Goal: Task Accomplishment & Management: Use online tool/utility

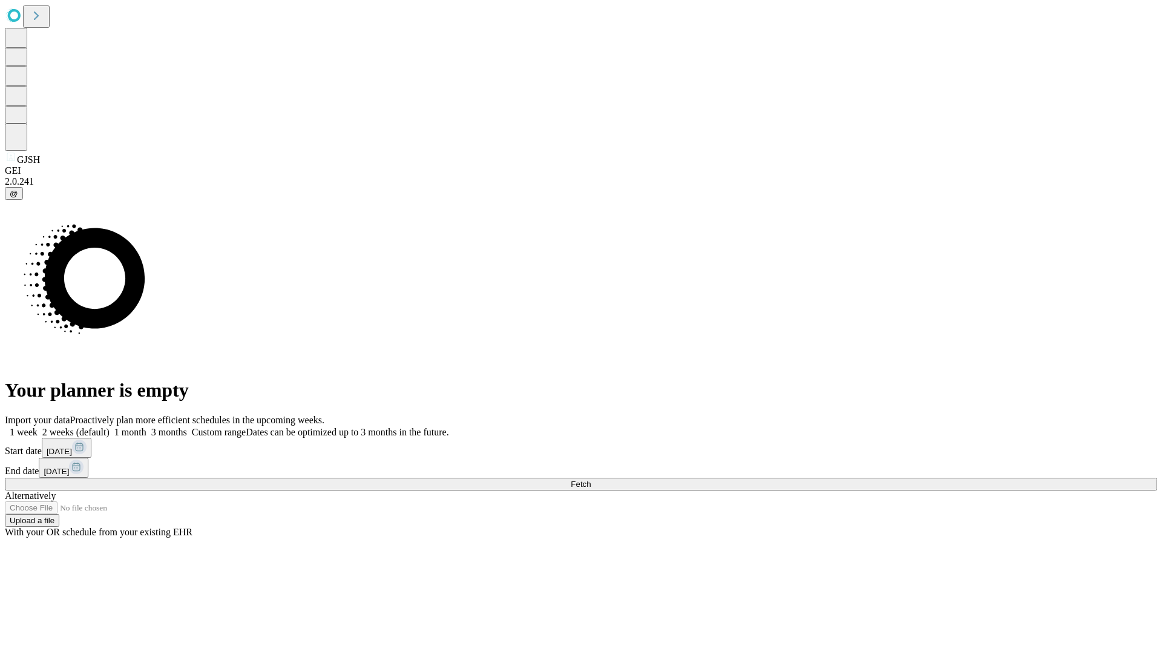
click at [591, 479] on span "Fetch" at bounding box center [581, 483] width 20 height 9
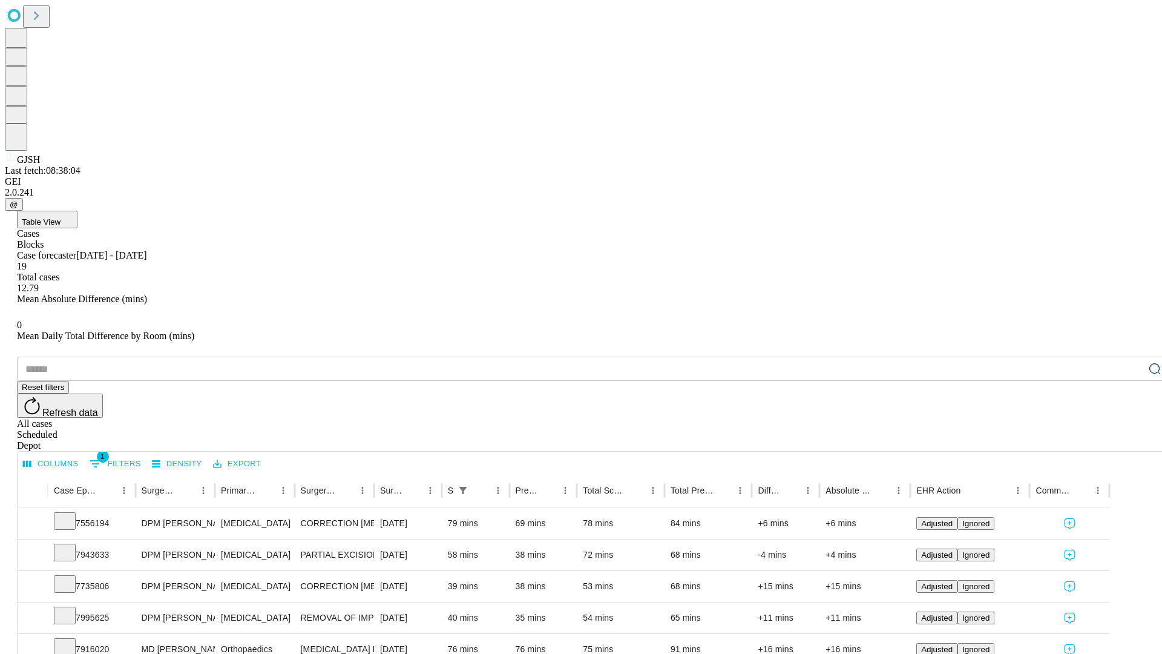
click at [1130, 440] on div "Depot" at bounding box center [593, 445] width 1152 height 11
